Goal: Task Accomplishment & Management: Use online tool/utility

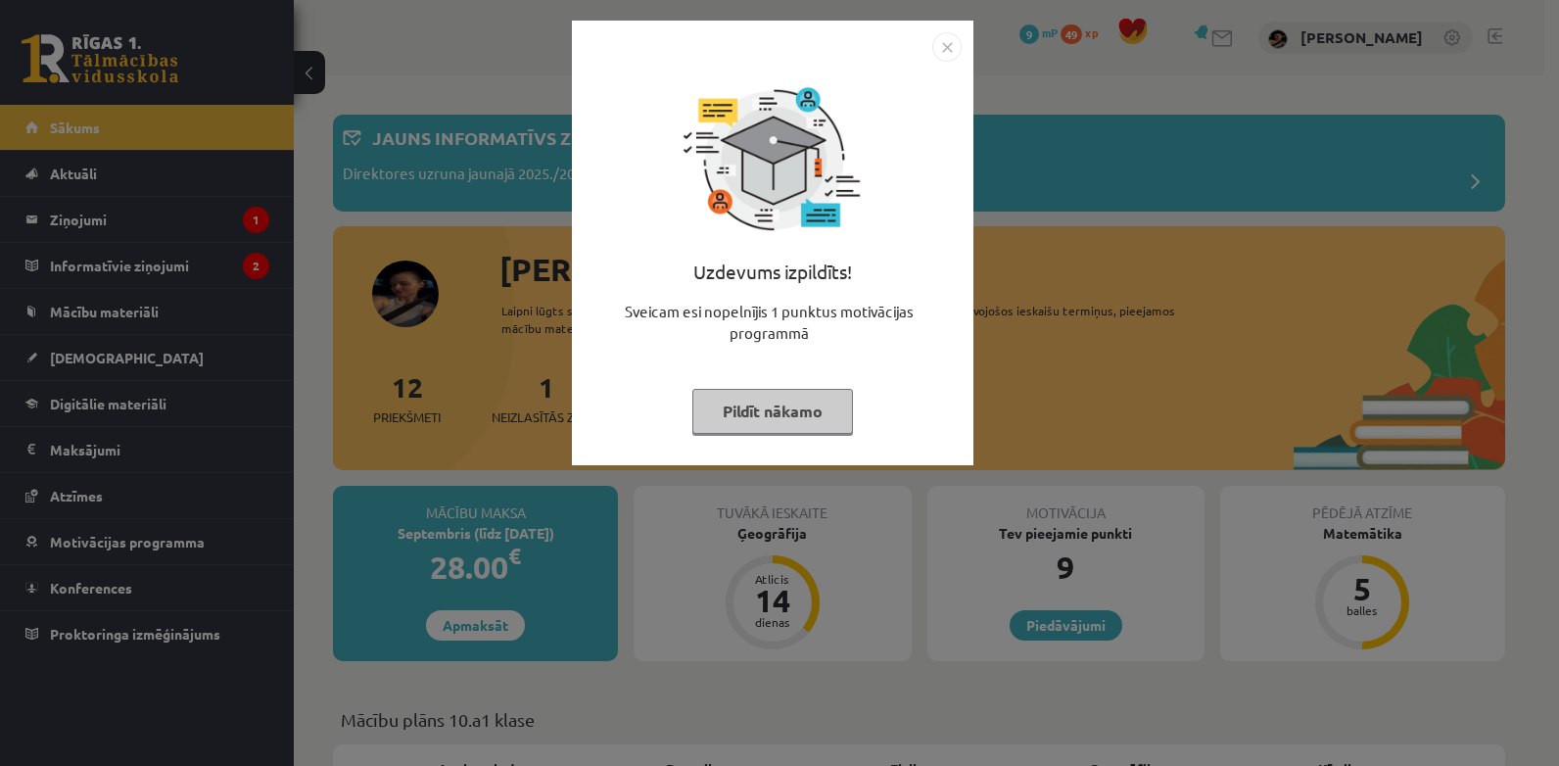
click at [751, 405] on button "Pildīt nākamo" at bounding box center [772, 411] width 161 height 45
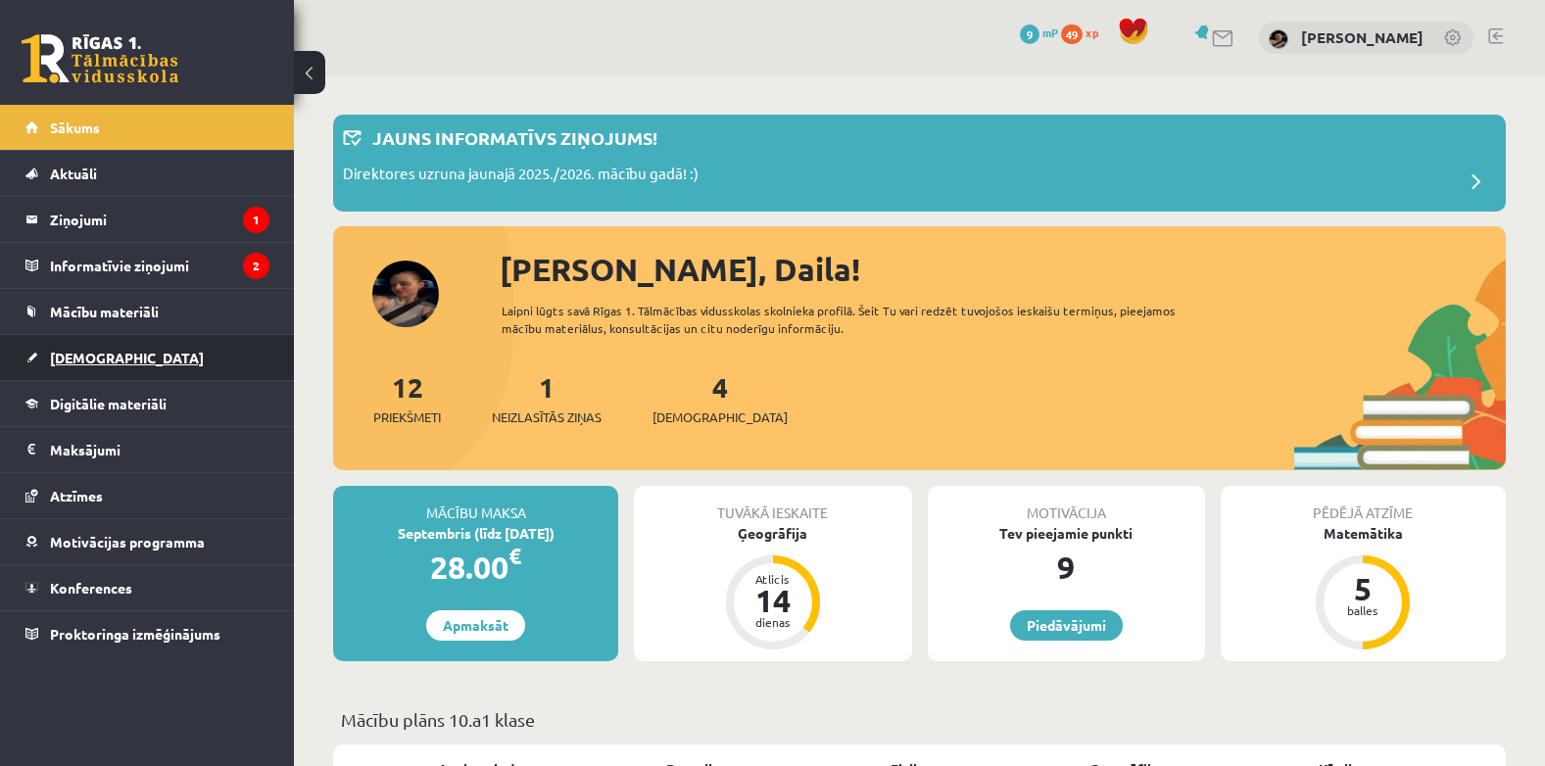
click at [86, 358] on span "[DEMOGRAPHIC_DATA]" at bounding box center [127, 358] width 154 height 18
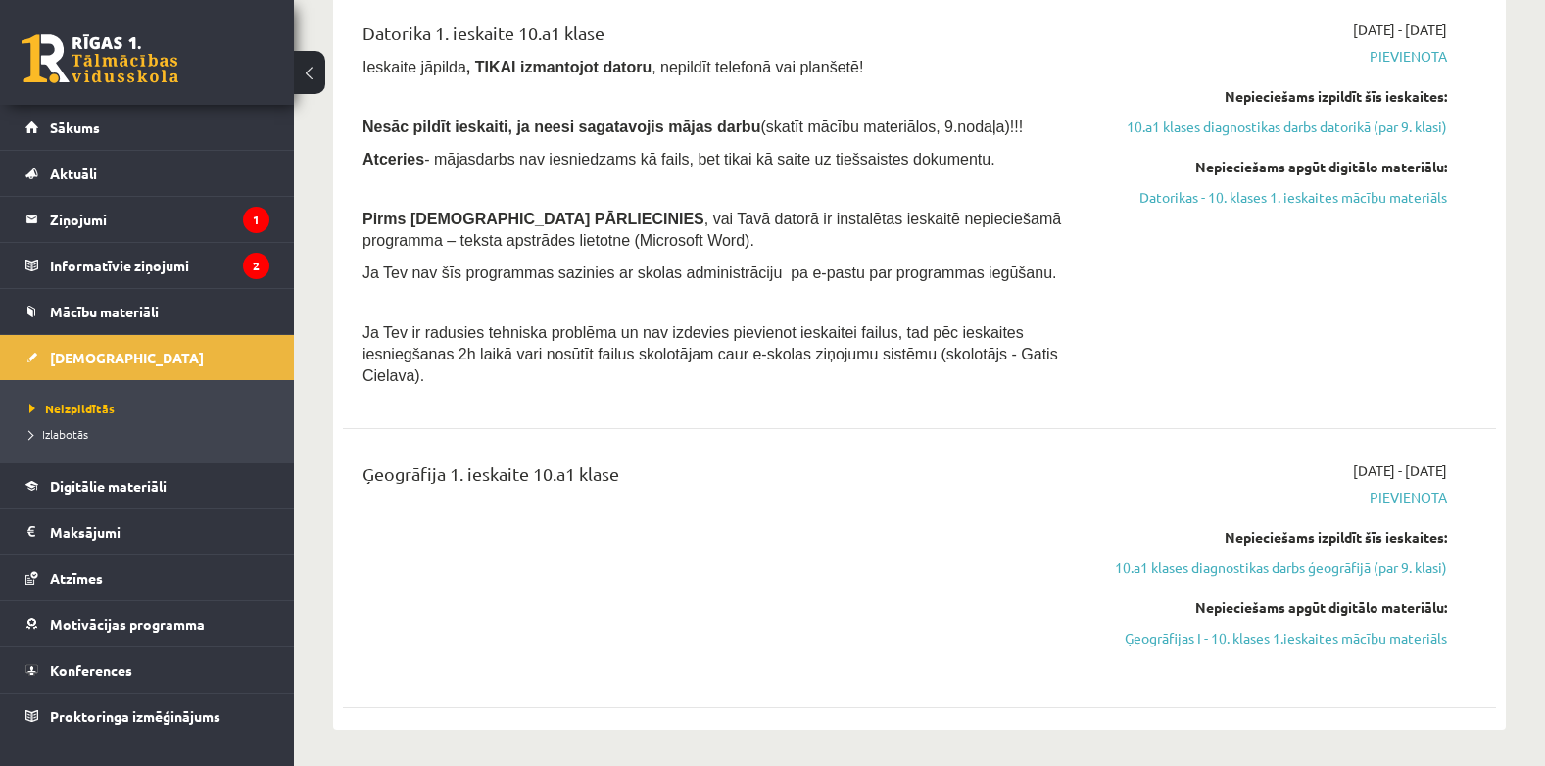
scroll to position [549, 0]
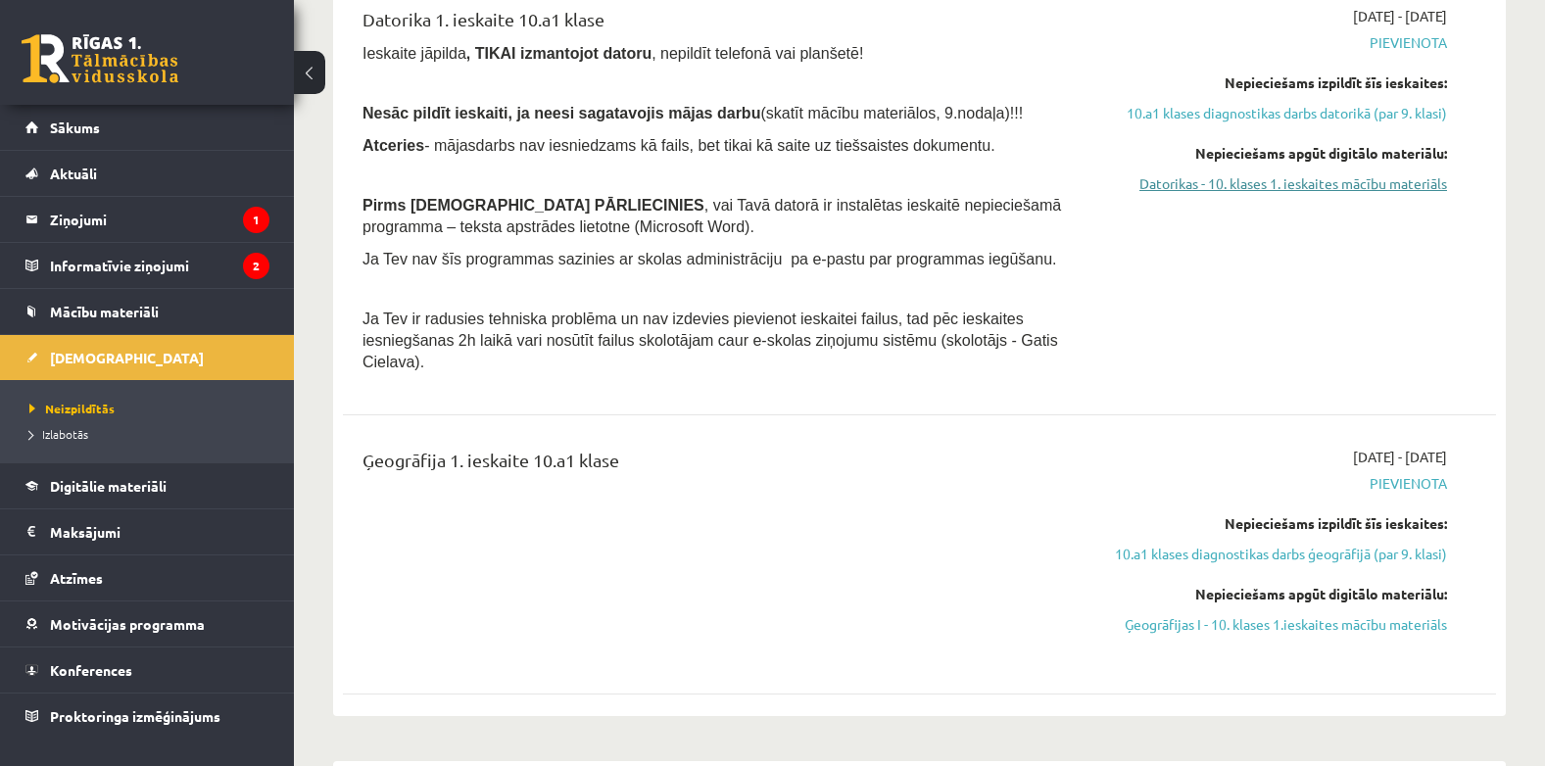
click at [1393, 193] on link "Datorikas - 10. klases 1. ieskaites mācību materiāls" at bounding box center [1276, 183] width 342 height 21
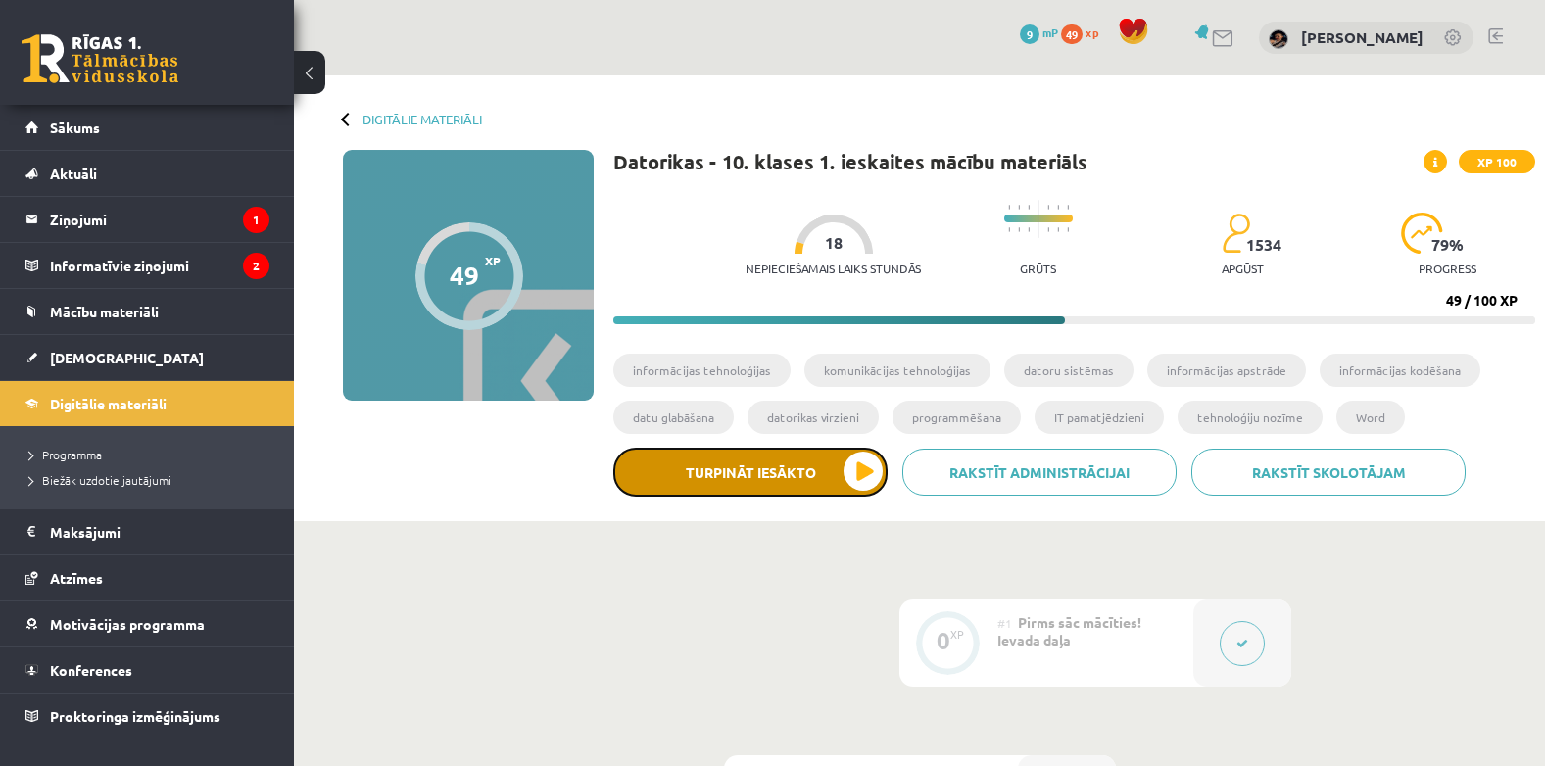
click at [794, 468] on button "Turpināt iesākto" at bounding box center [750, 472] width 274 height 49
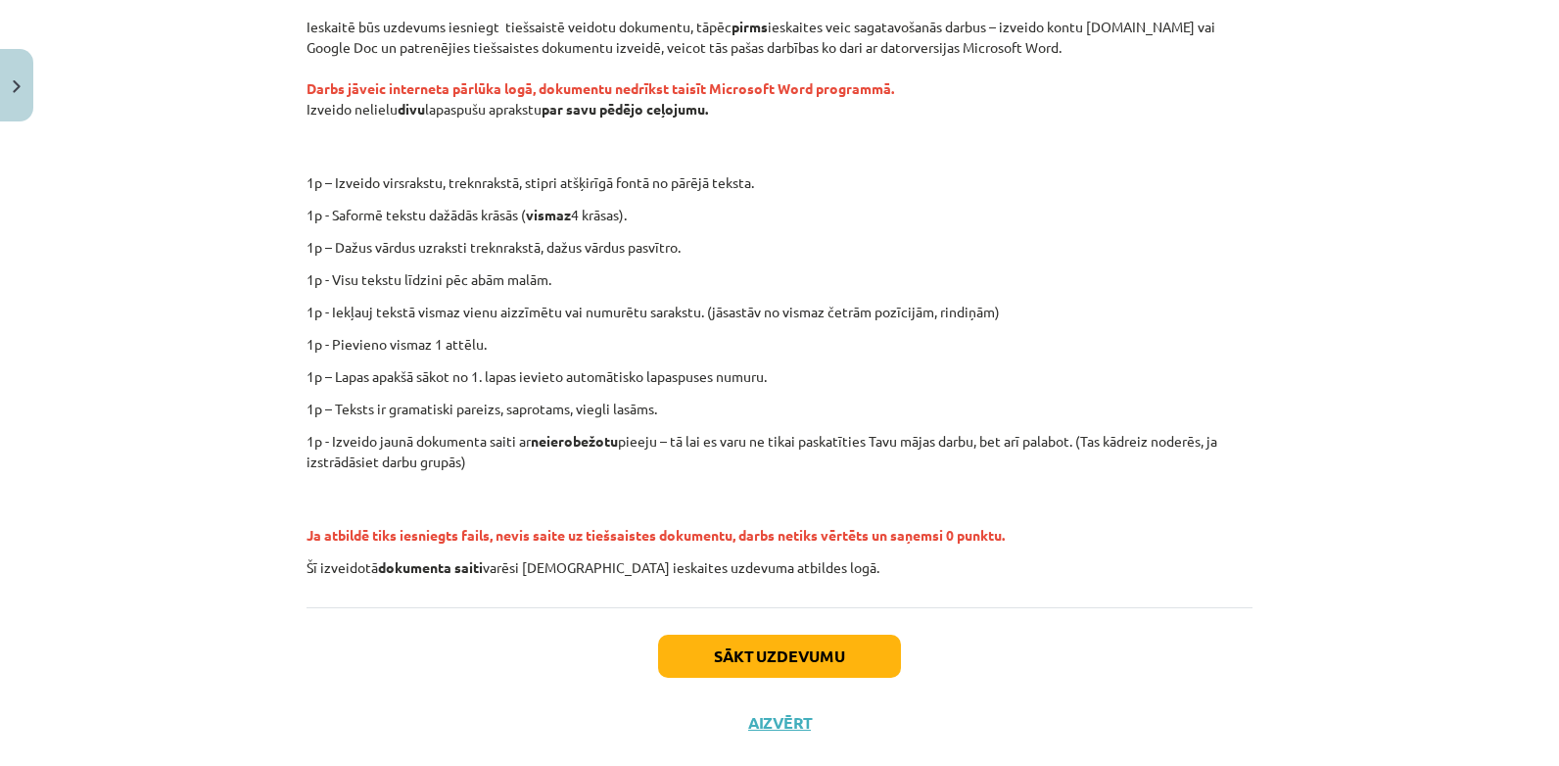
scroll to position [373, 0]
